Goal: Task Accomplishment & Management: Manage account settings

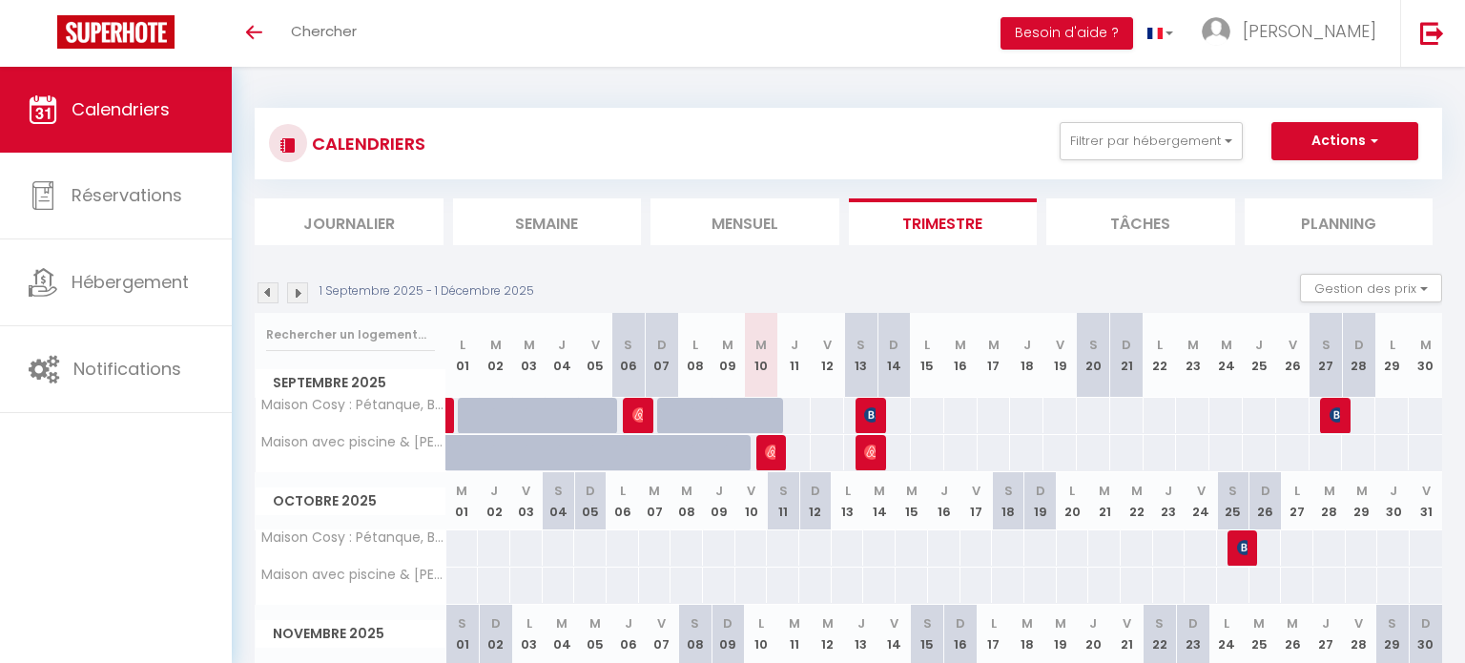
select select
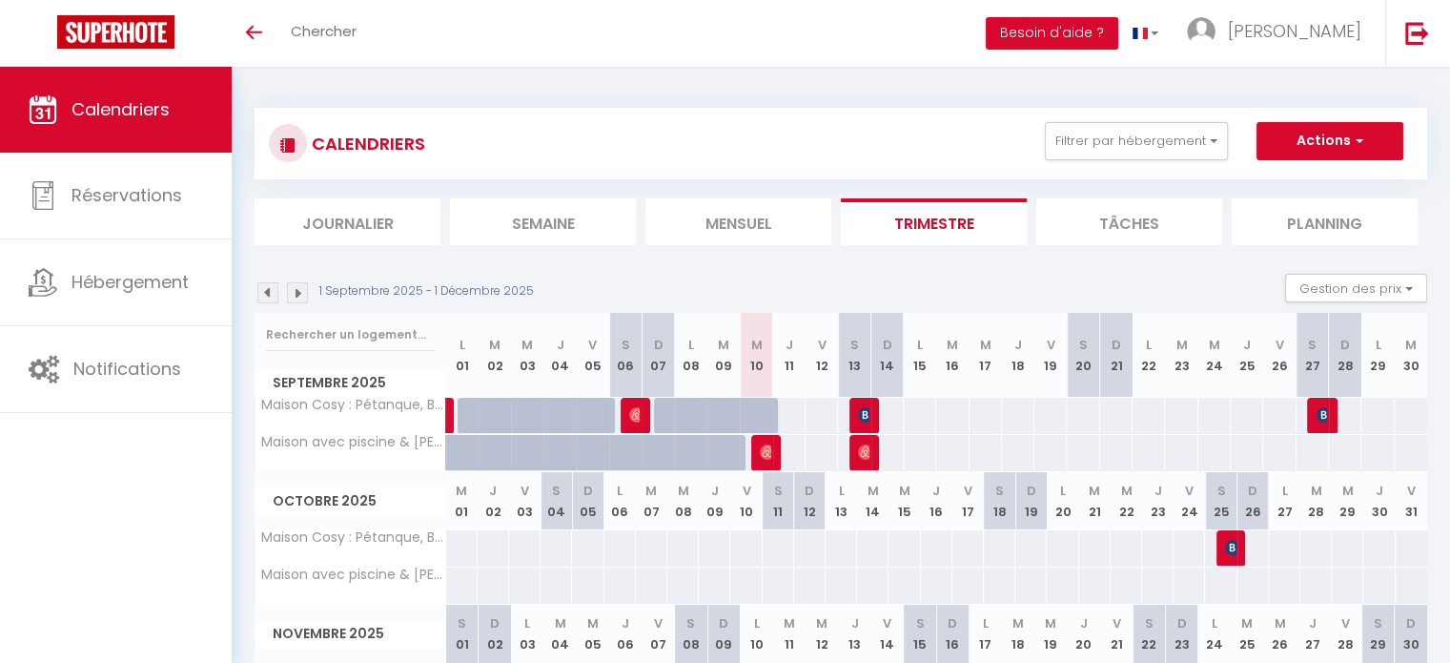
click at [759, 449] on div at bounding box center [767, 453] width 32 height 36
click at [773, 450] on div at bounding box center [765, 453] width 32 height 36
select select
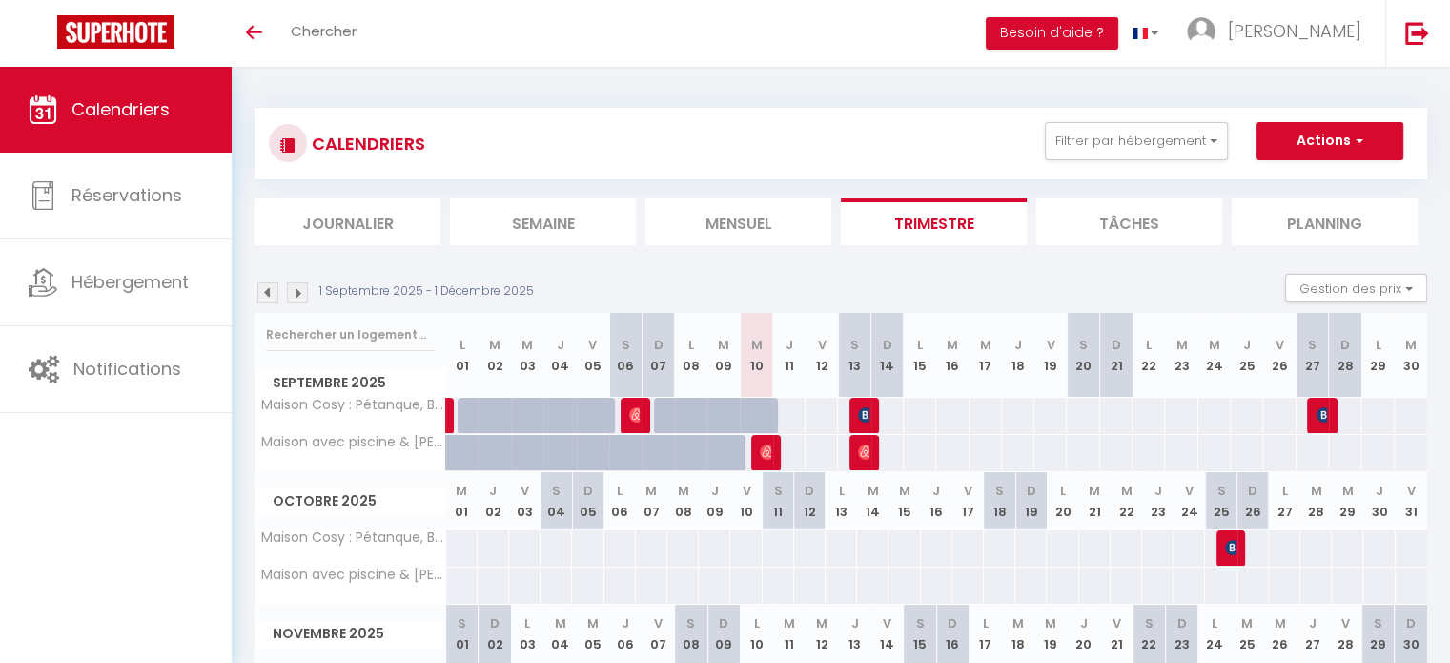
select select
type input "250"
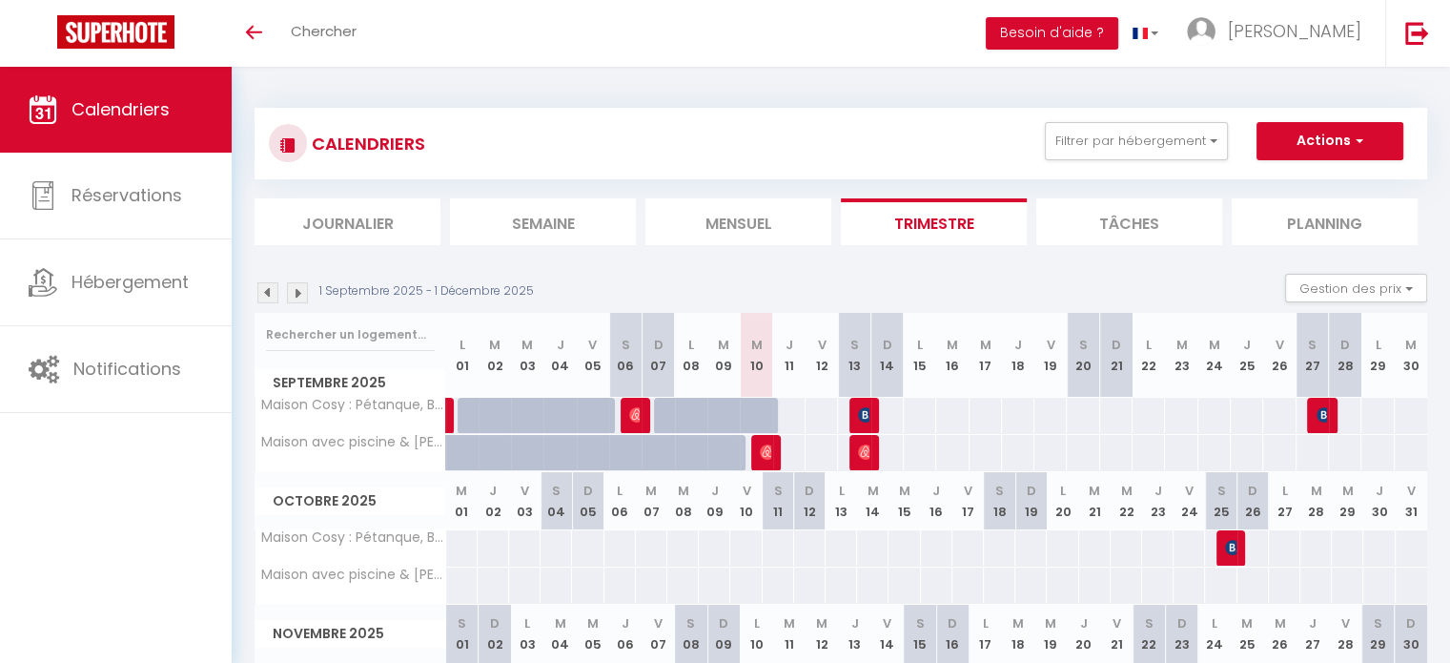
type input "Jeu 11 Septembre 2025"
type input "Ven 12 Septembre 2025"
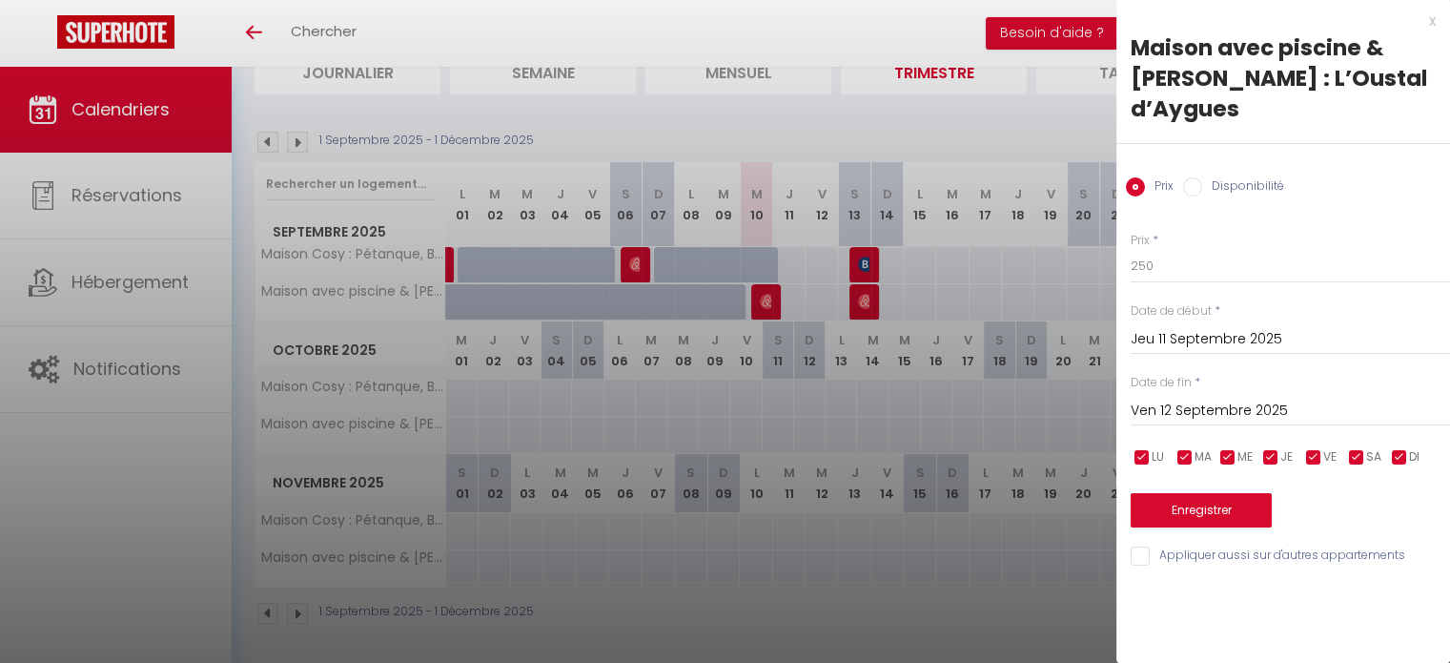
drag, startPoint x: 763, startPoint y: 297, endPoint x: 873, endPoint y: 323, distance: 113.8
click at [763, 297] on div at bounding box center [725, 331] width 1450 height 663
select select
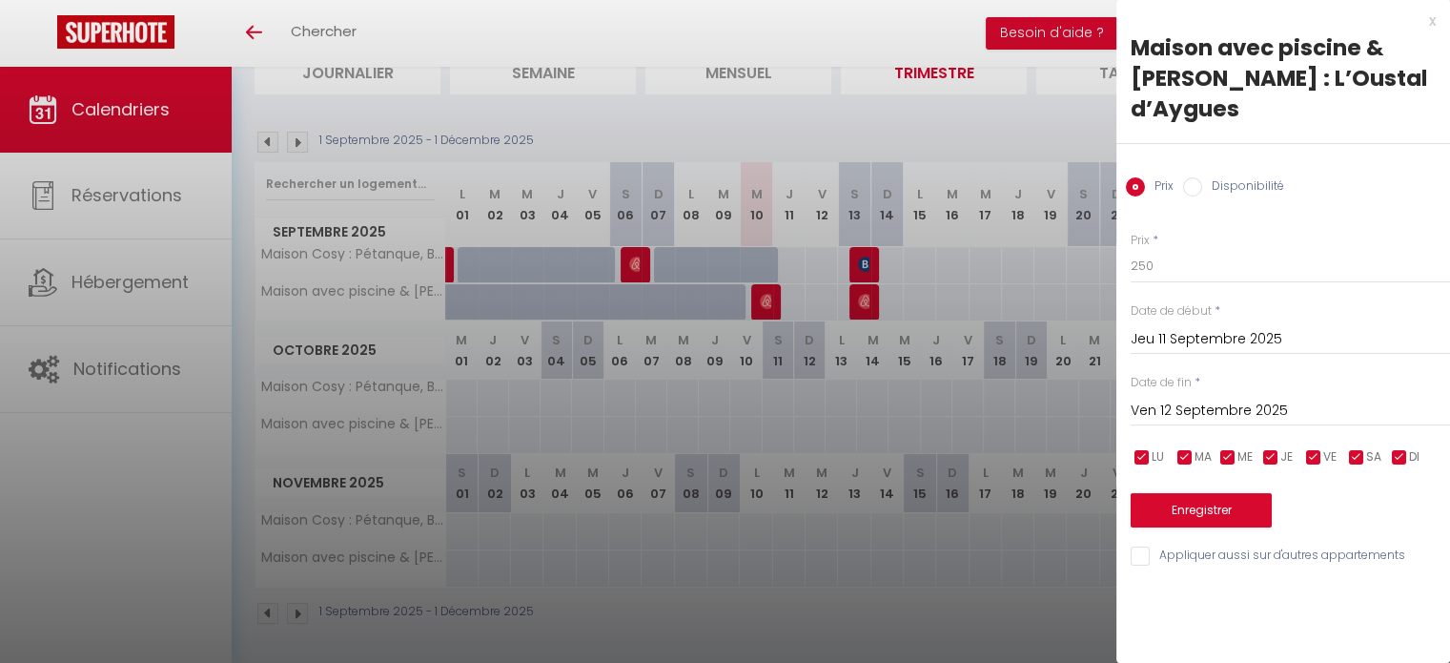
select select
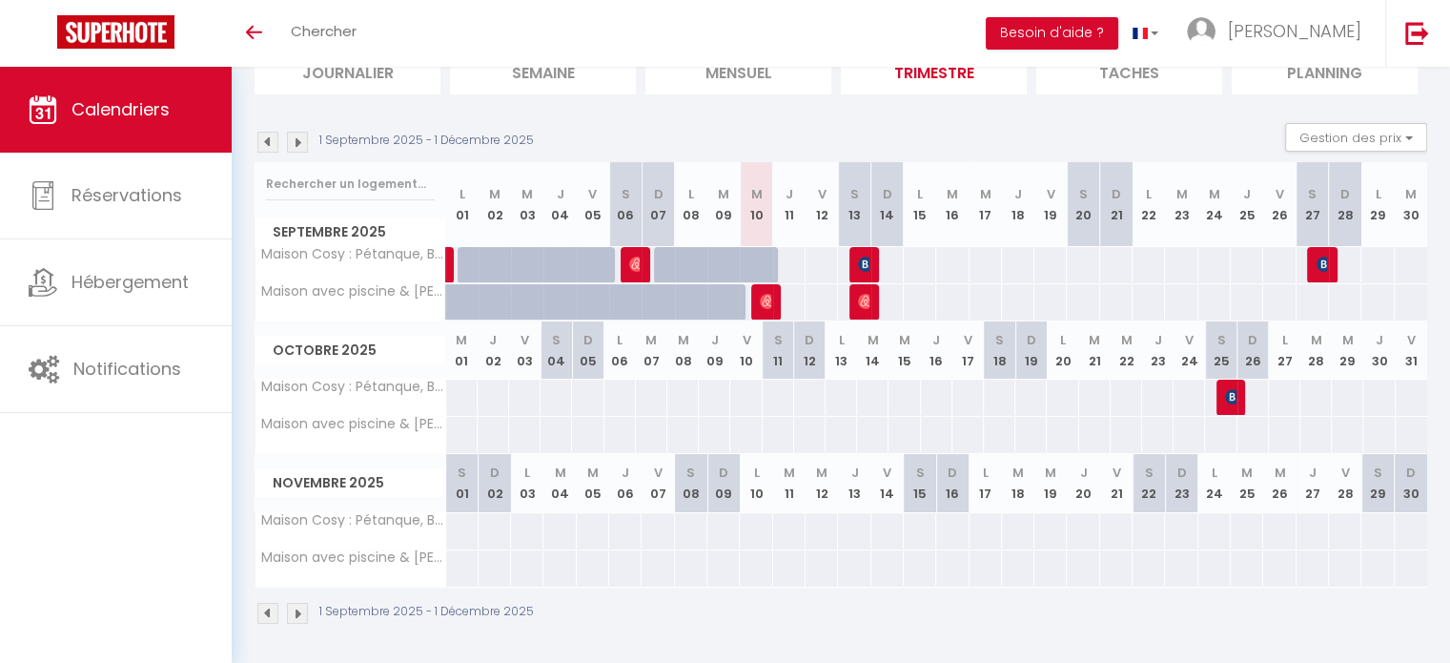
click at [755, 304] on div at bounding box center [767, 302] width 32 height 36
click at [763, 296] on img at bounding box center [767, 301] width 15 height 15
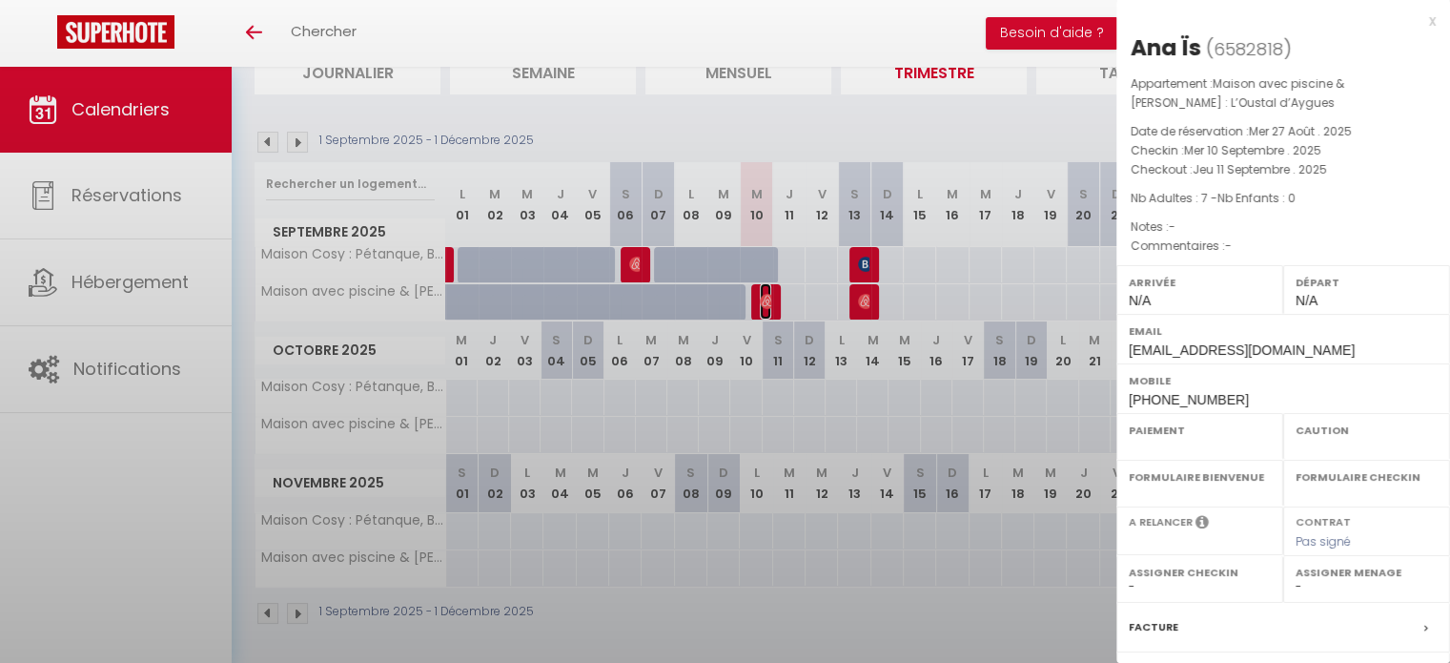
select select "OK"
select select "0"
select select "1"
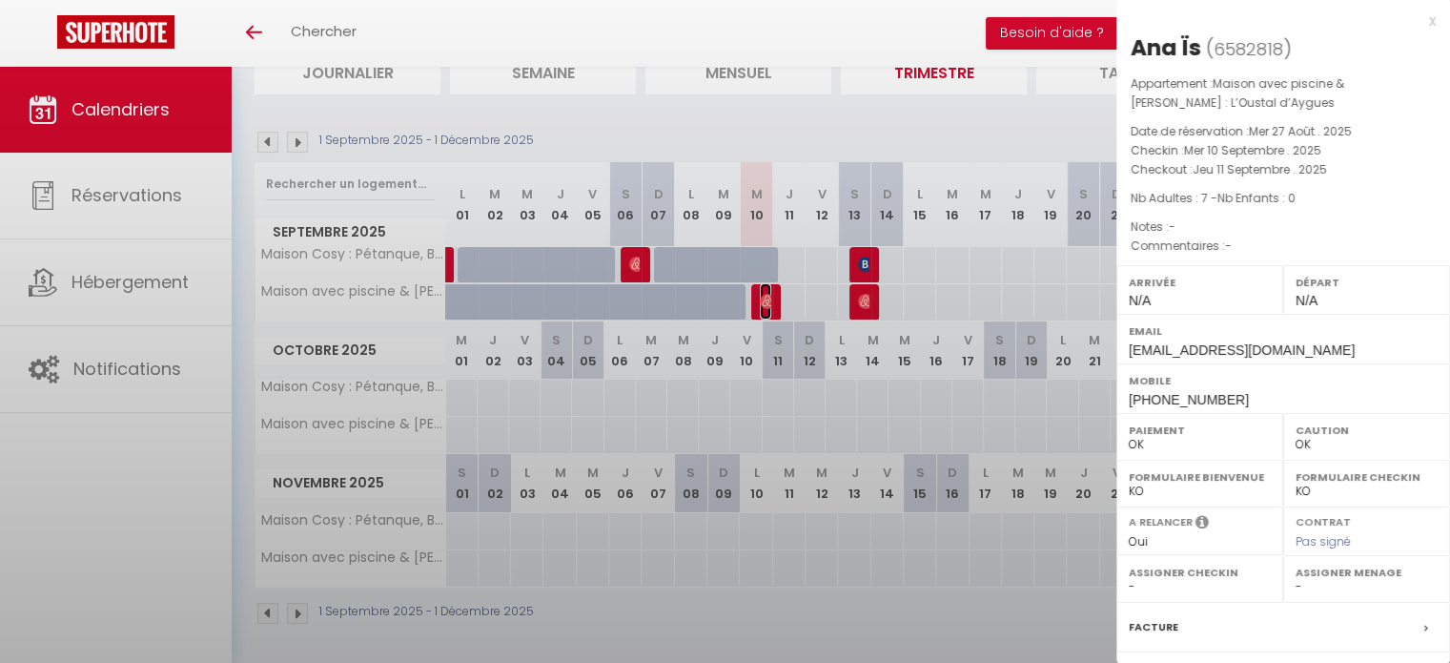
select select "33972"
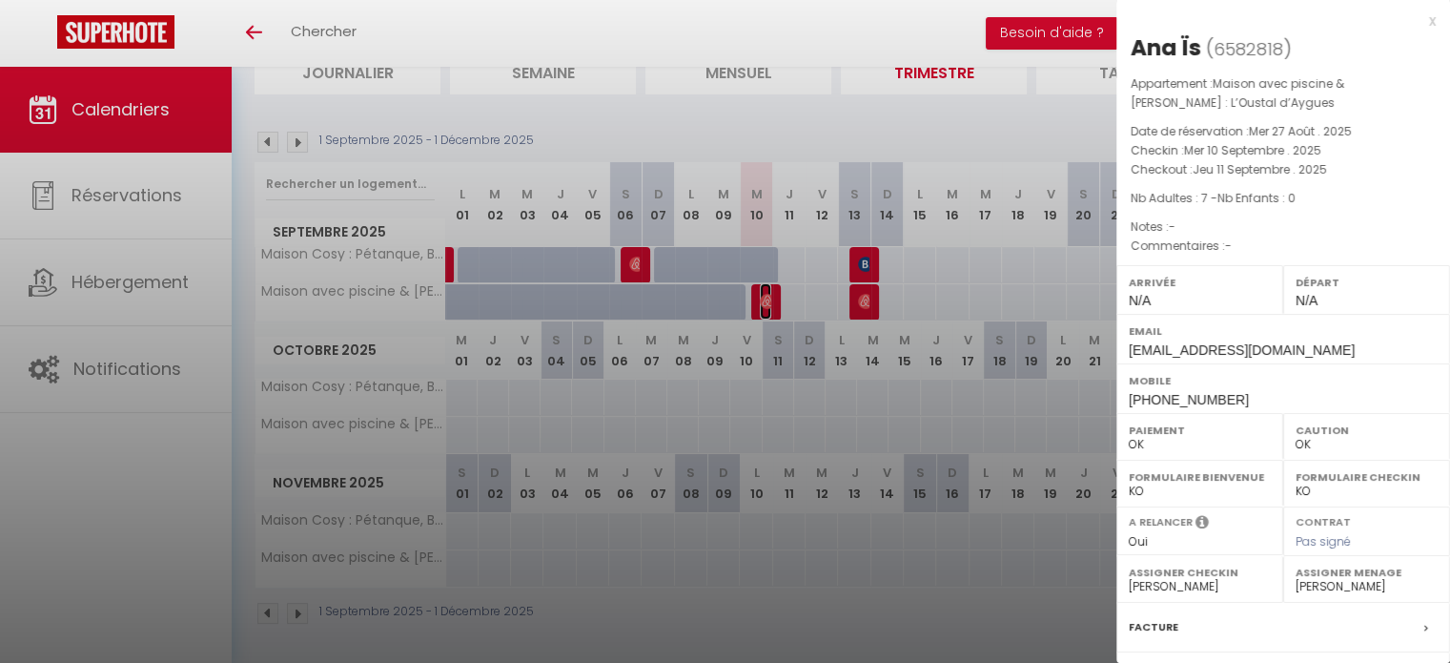
scroll to position [145, 0]
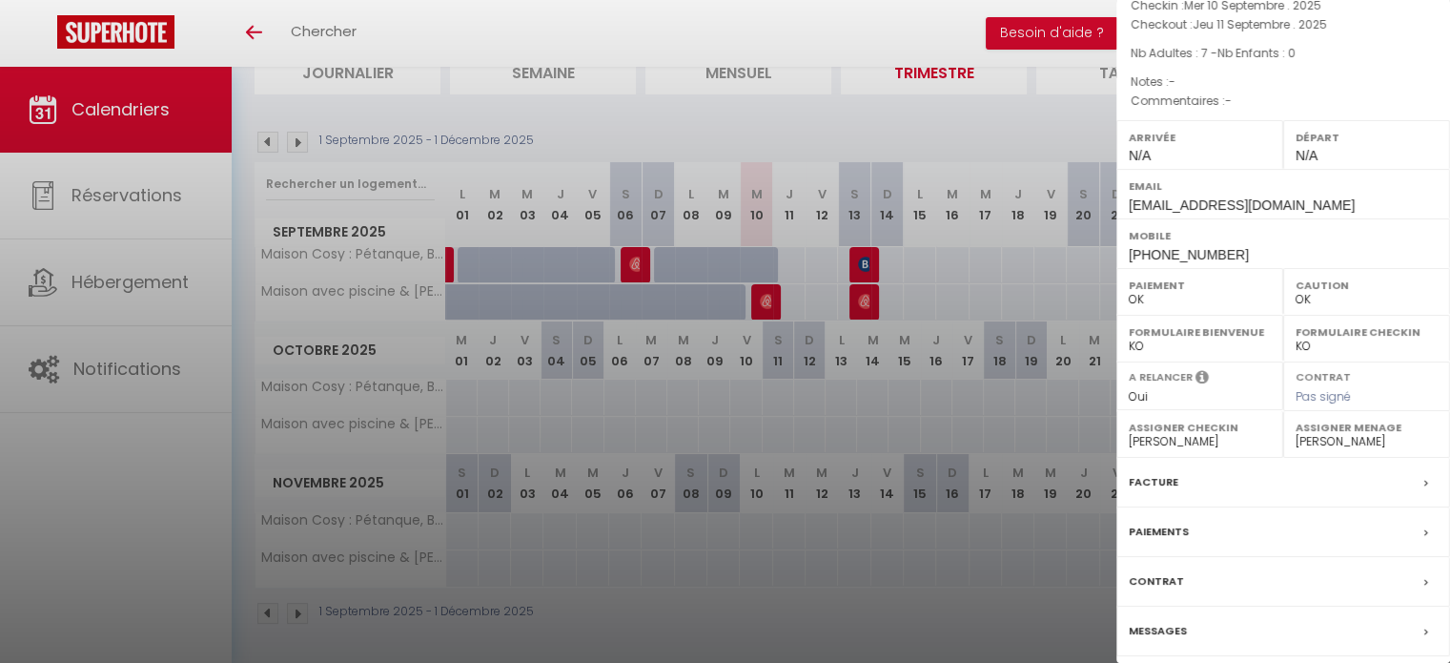
click at [1159, 627] on label "Messages" at bounding box center [1158, 631] width 58 height 20
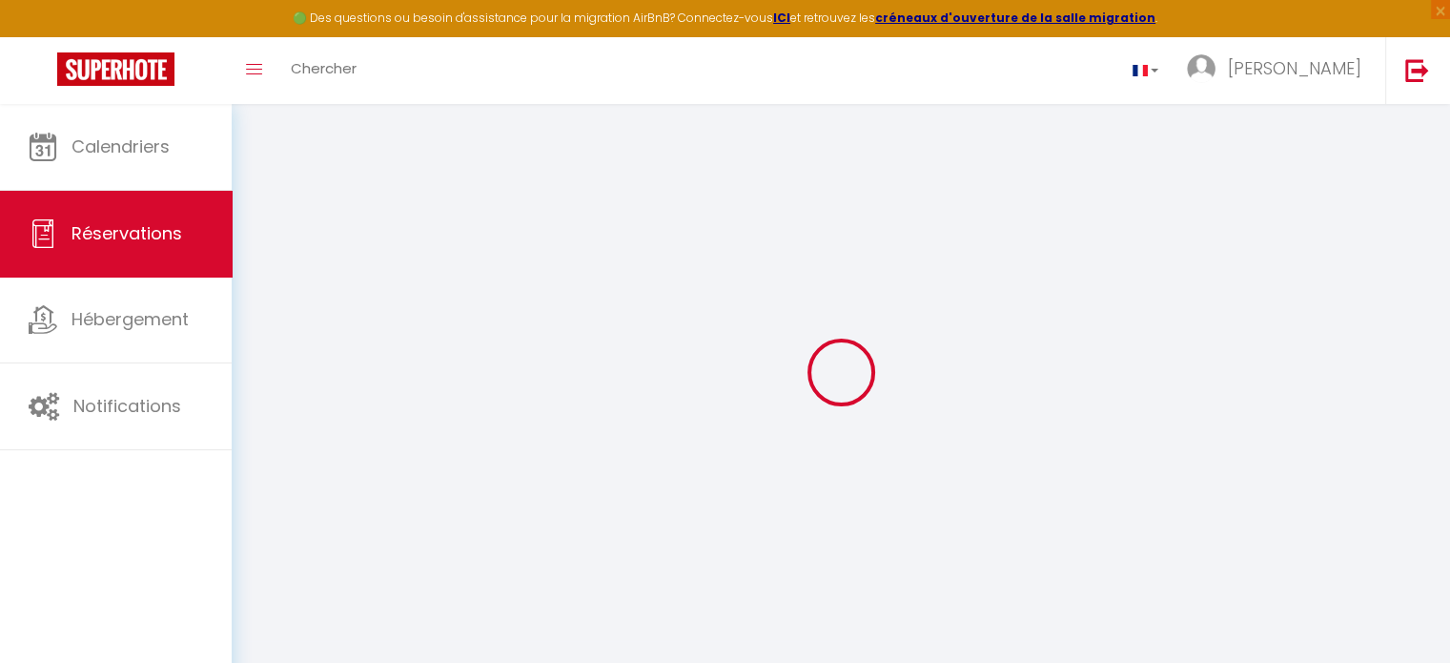
select select
checkbox input "false"
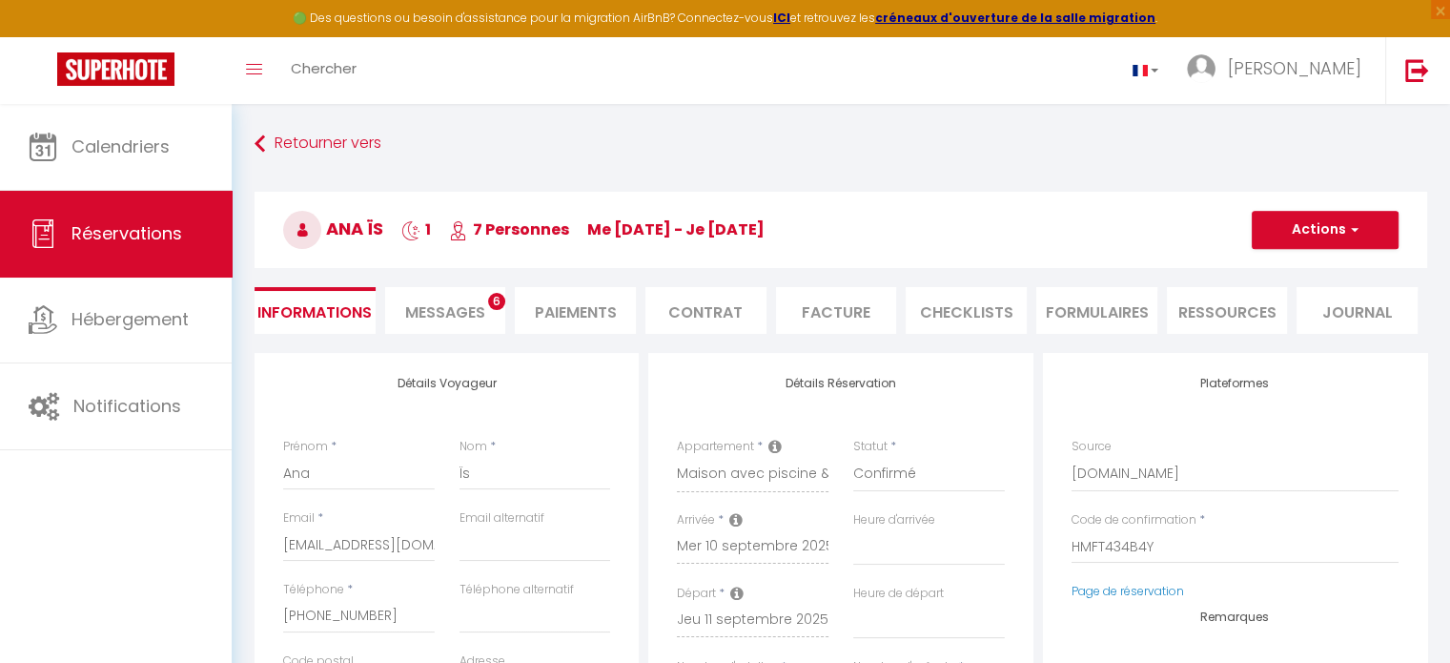
select select
checkbox input "false"
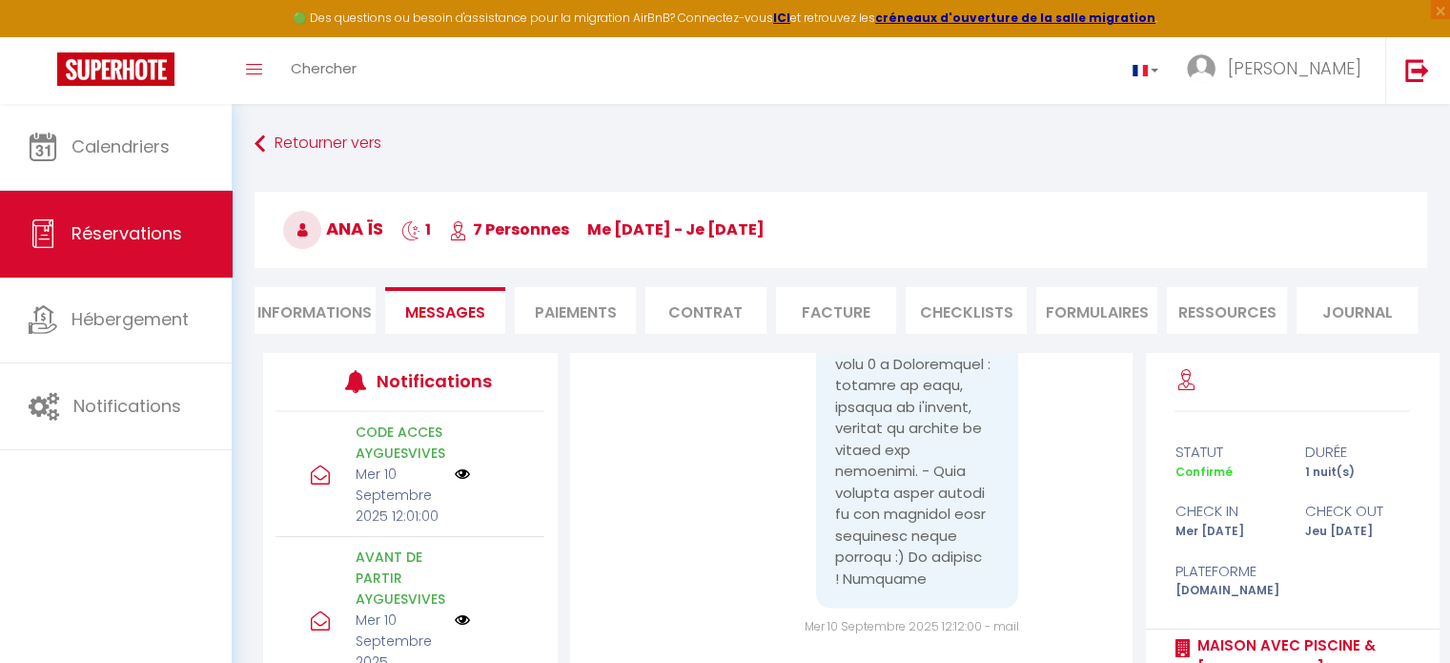
scroll to position [18211, 0]
drag, startPoint x: 826, startPoint y: 497, endPoint x: 740, endPoint y: 525, distance: 90.5
